Goal: Information Seeking & Learning: Learn about a topic

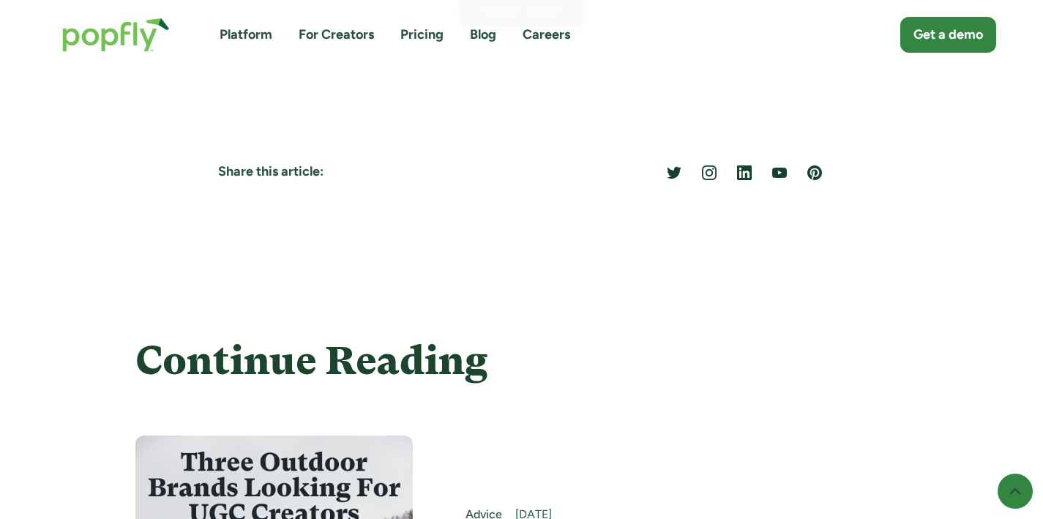
scroll to position [5432, 0]
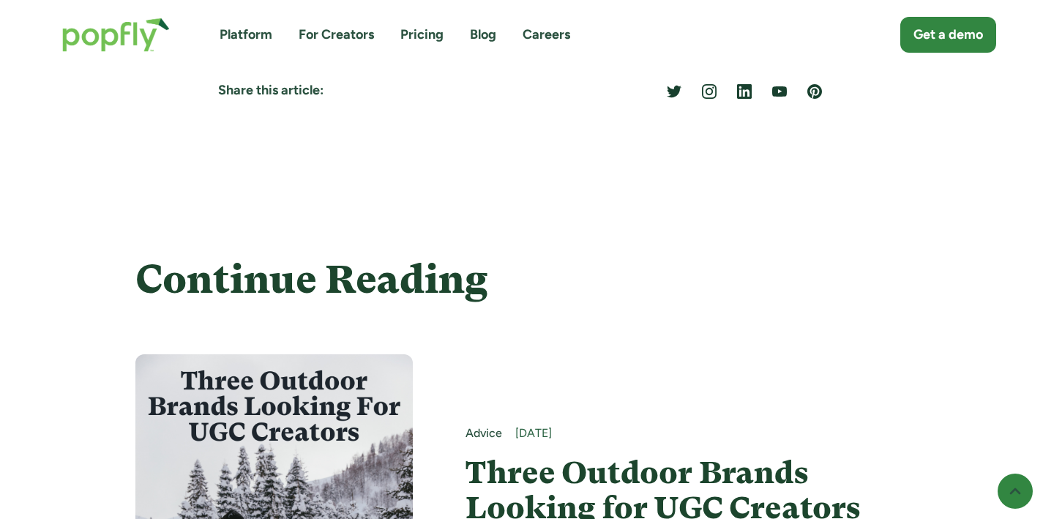
click at [560, 41] on link "Careers" at bounding box center [547, 35] width 48 height 18
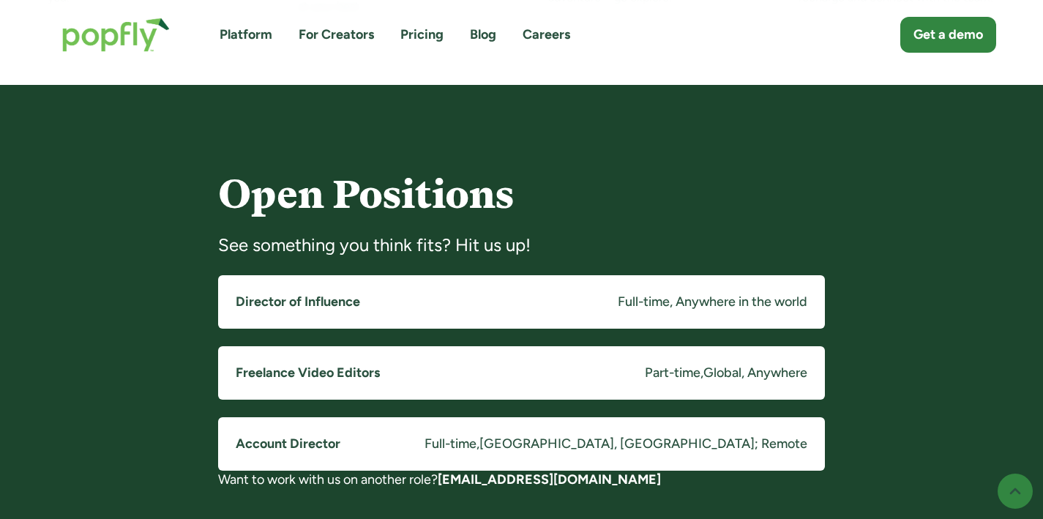
scroll to position [1091, 0]
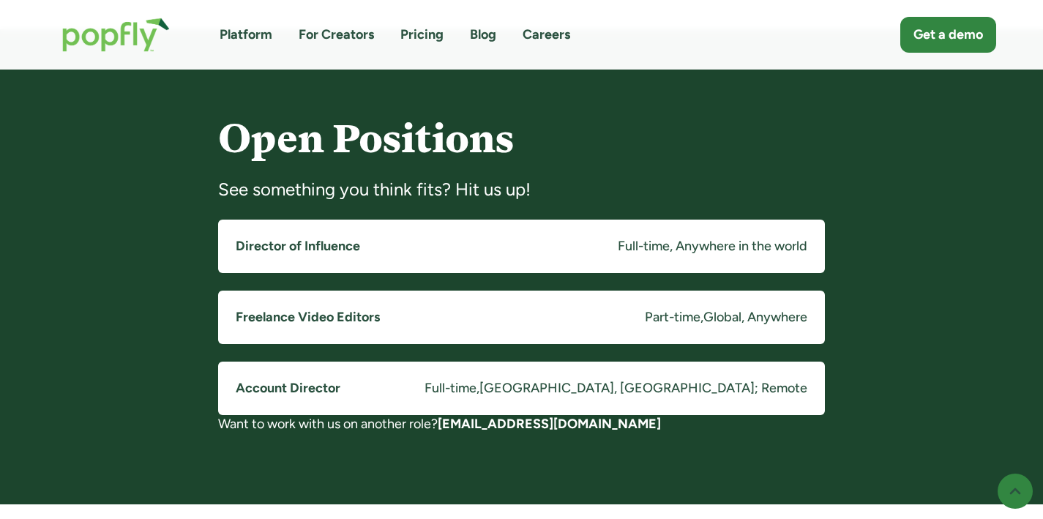
click at [424, 316] on link "Freelance Video Editors Part-time , Global, Anywhere" at bounding box center [521, 317] width 607 height 53
click at [453, 389] on link "Account Director Full-time , Costa Mesa, CA; Remote" at bounding box center [521, 388] width 607 height 53
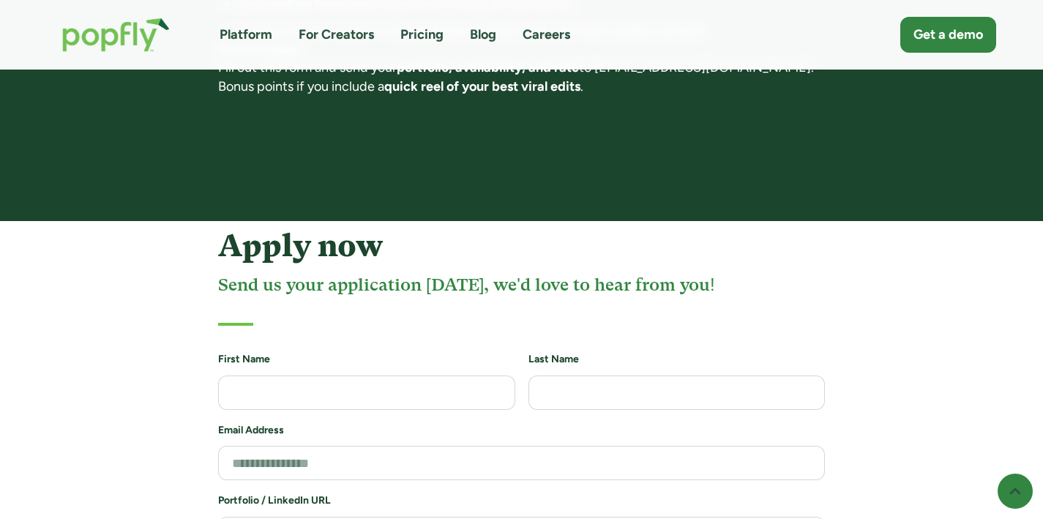
scroll to position [1386, 0]
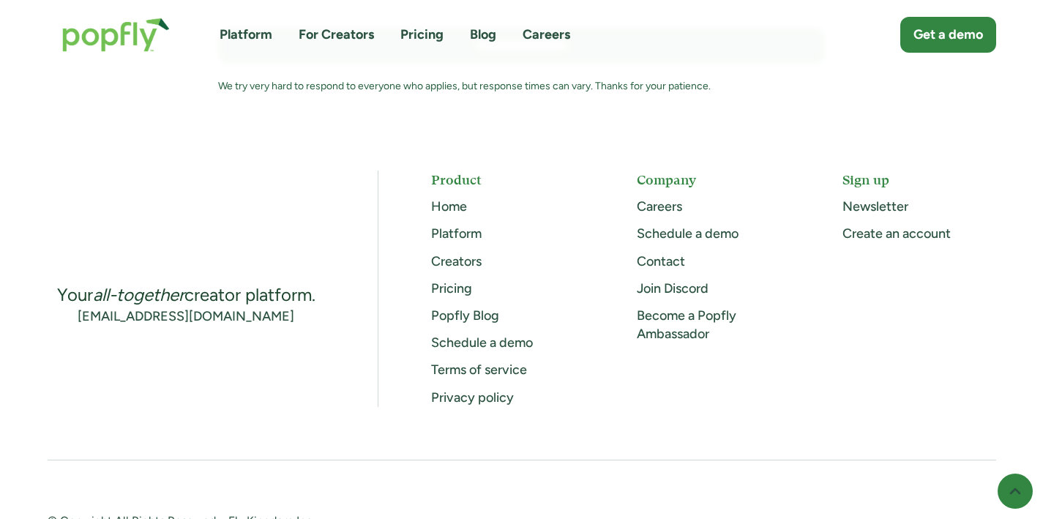
scroll to position [2095, 0]
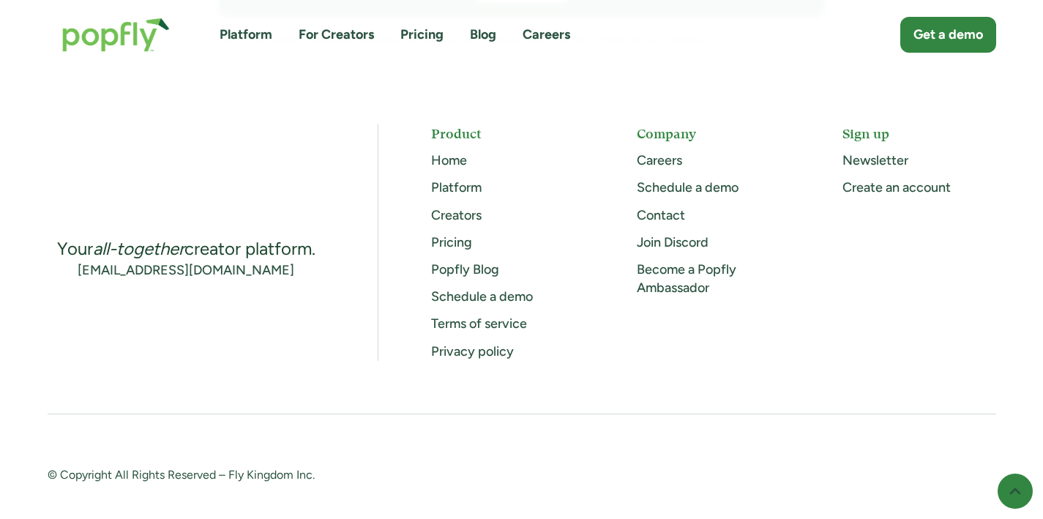
click at [673, 261] on link "Become a Popfly Ambassador" at bounding box center [687, 278] width 100 height 34
click at [458, 234] on link "Pricing" at bounding box center [451, 242] width 41 height 16
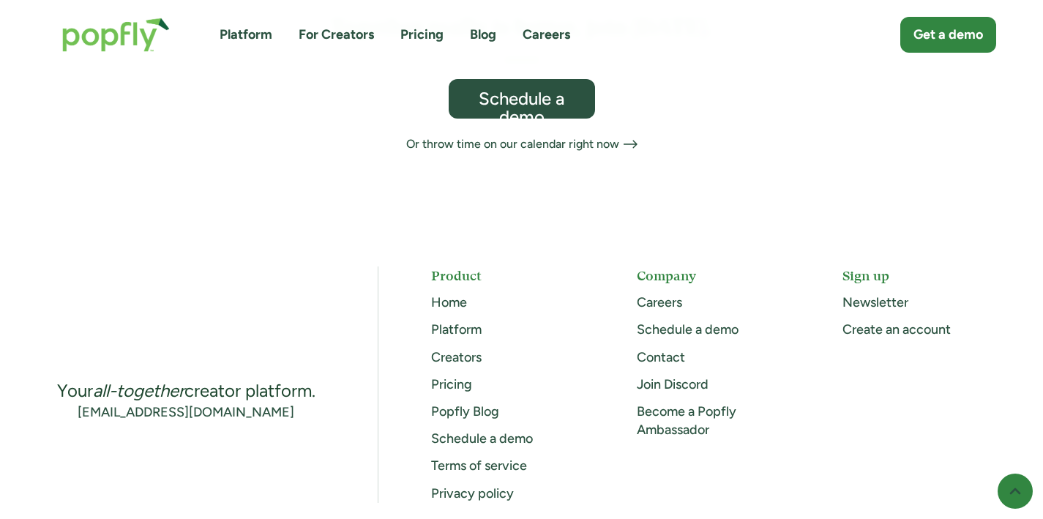
scroll to position [1010, 0]
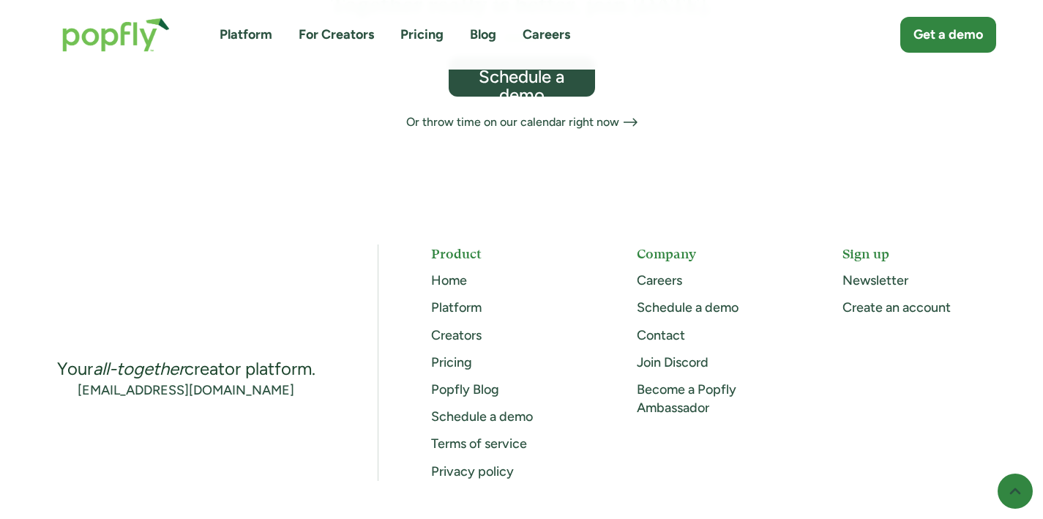
click at [477, 327] on link "Creators" at bounding box center [456, 335] width 51 height 16
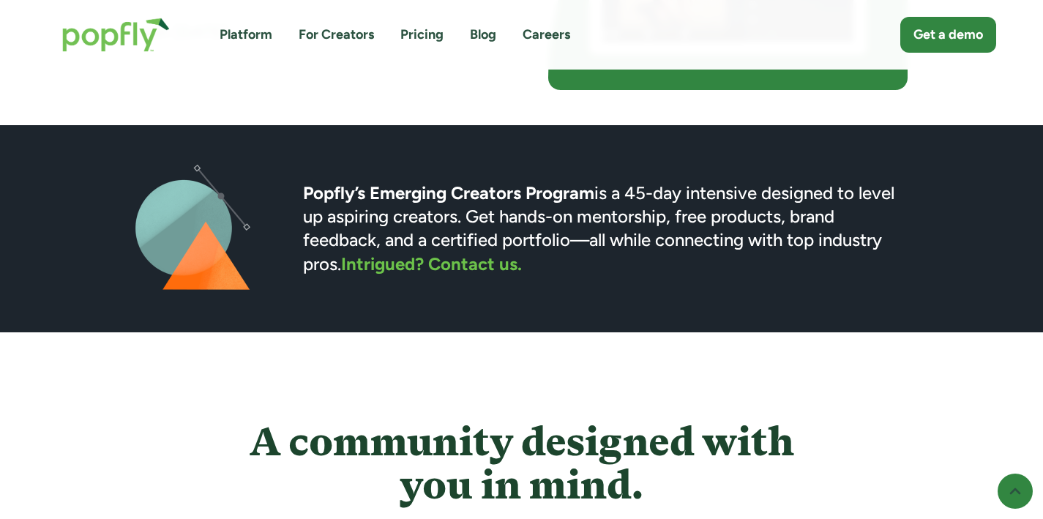
scroll to position [3586, 0]
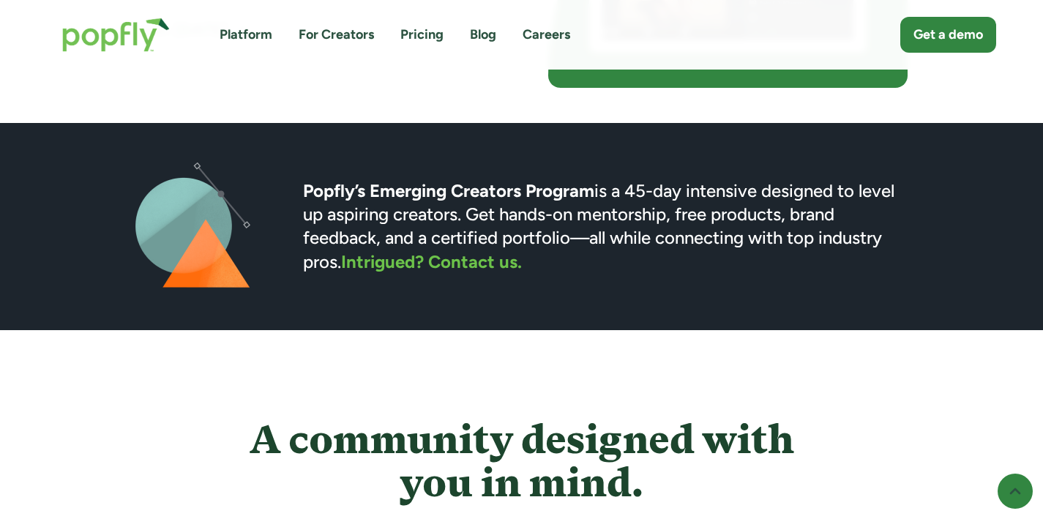
click at [412, 265] on strong "Intrigued? Contact us." at bounding box center [431, 261] width 181 height 21
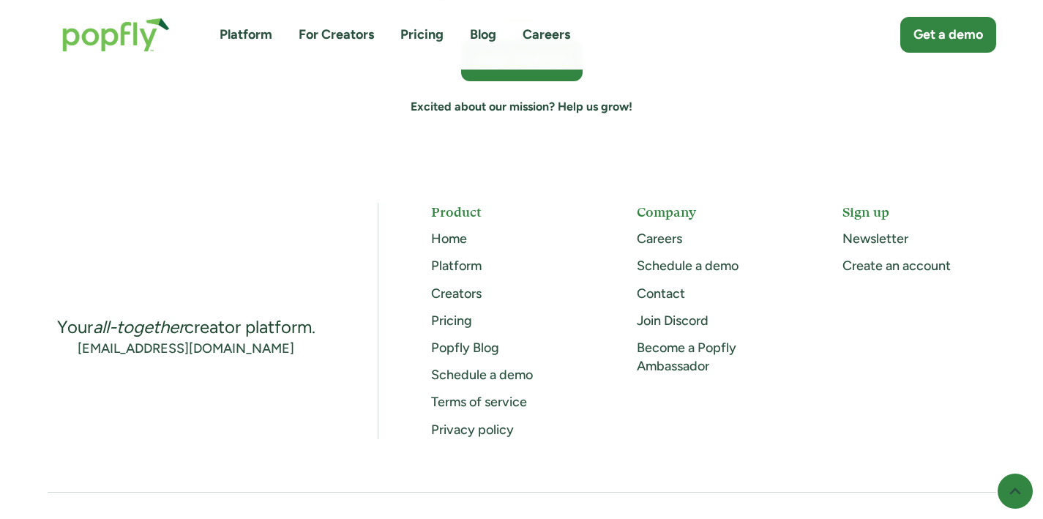
scroll to position [4136, 0]
click at [473, 343] on link "Popfly Blog" at bounding box center [465, 346] width 68 height 16
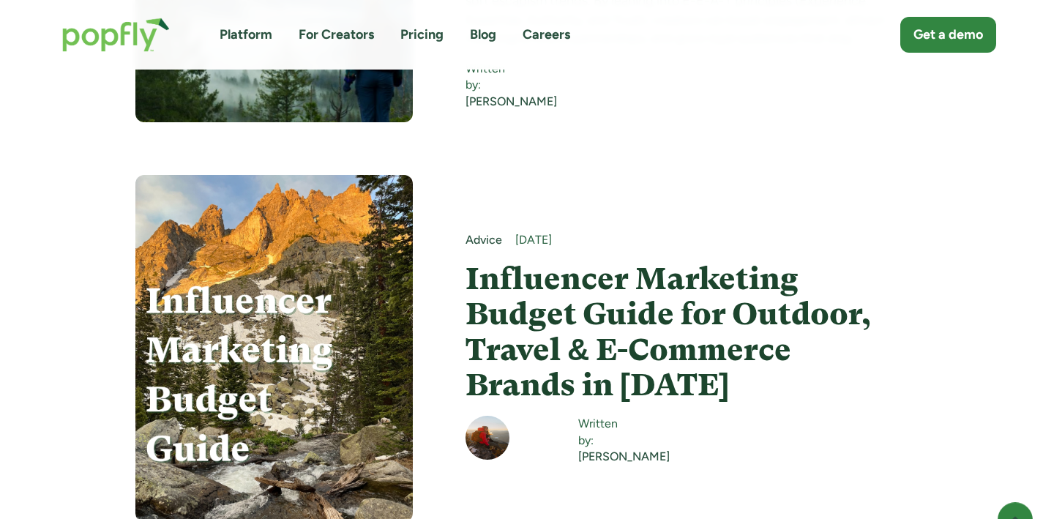
scroll to position [6045, 0]
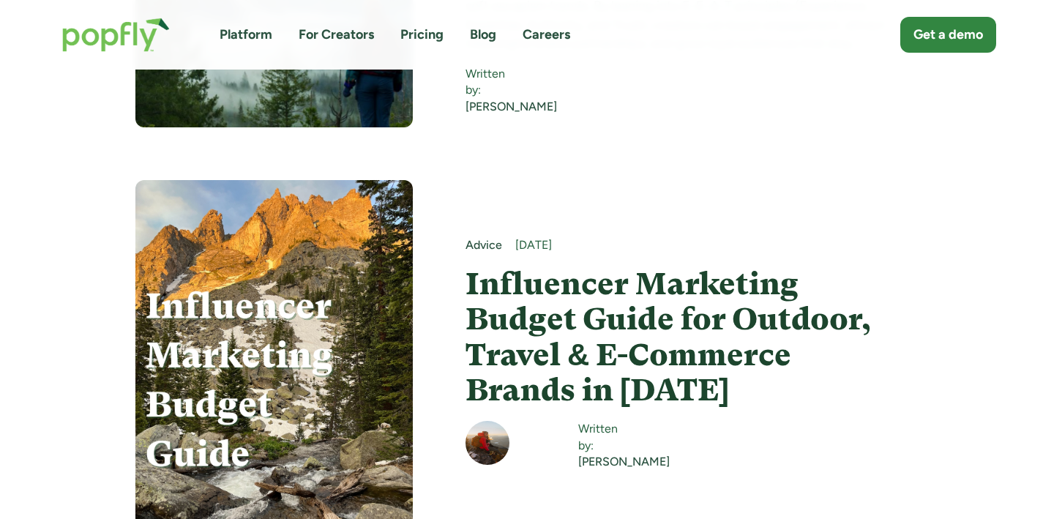
click at [624, 266] on h4 "Influencer Marketing Budget Guide for Outdoor, Travel & E-Commerce Brands in [D…" at bounding box center [687, 336] width 442 height 141
